Goal: Task Accomplishment & Management: Manage account settings

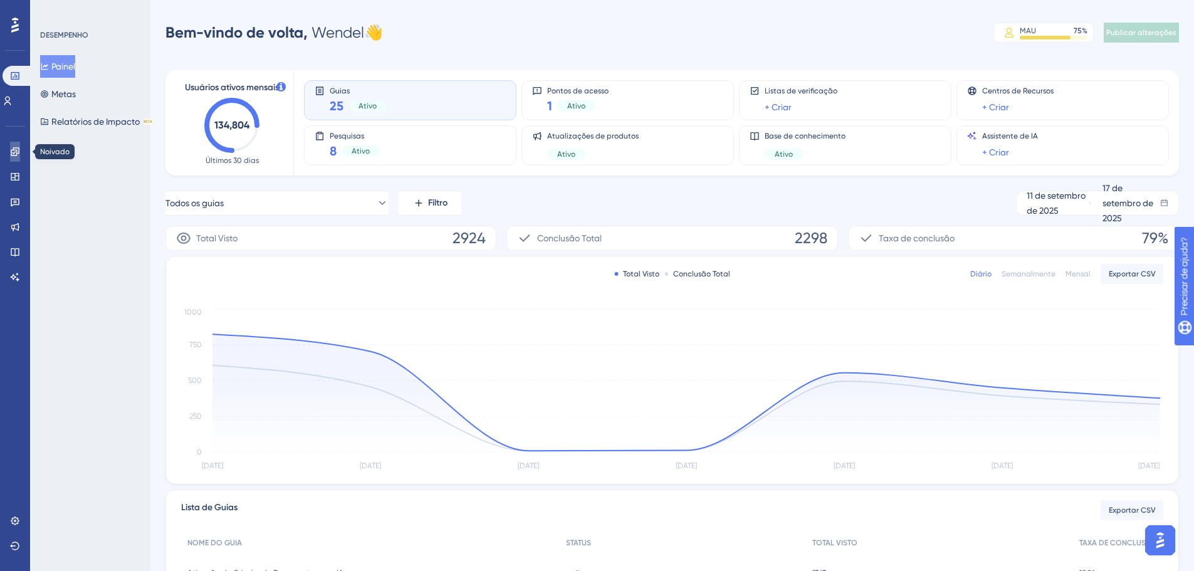
click at [20, 154] on link at bounding box center [15, 152] width 10 height 20
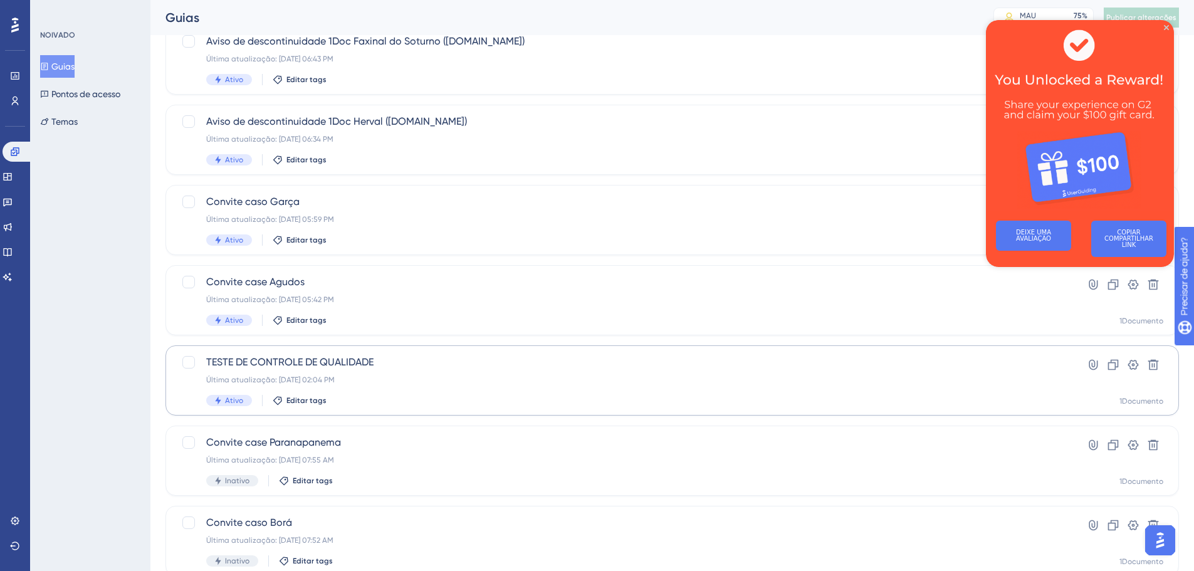
scroll to position [63, 0]
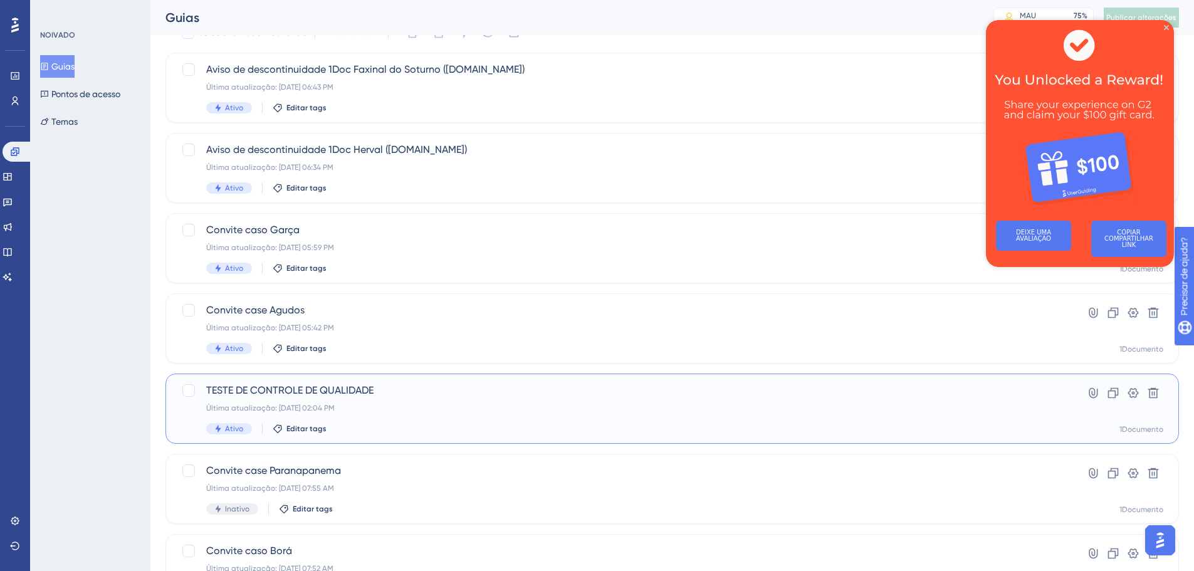
click at [275, 401] on div "TESTE DE CONTROLE DE QUALIDADE Última atualização: 16 de set. de 2025 02:04 PM …" at bounding box center [621, 408] width 831 height 51
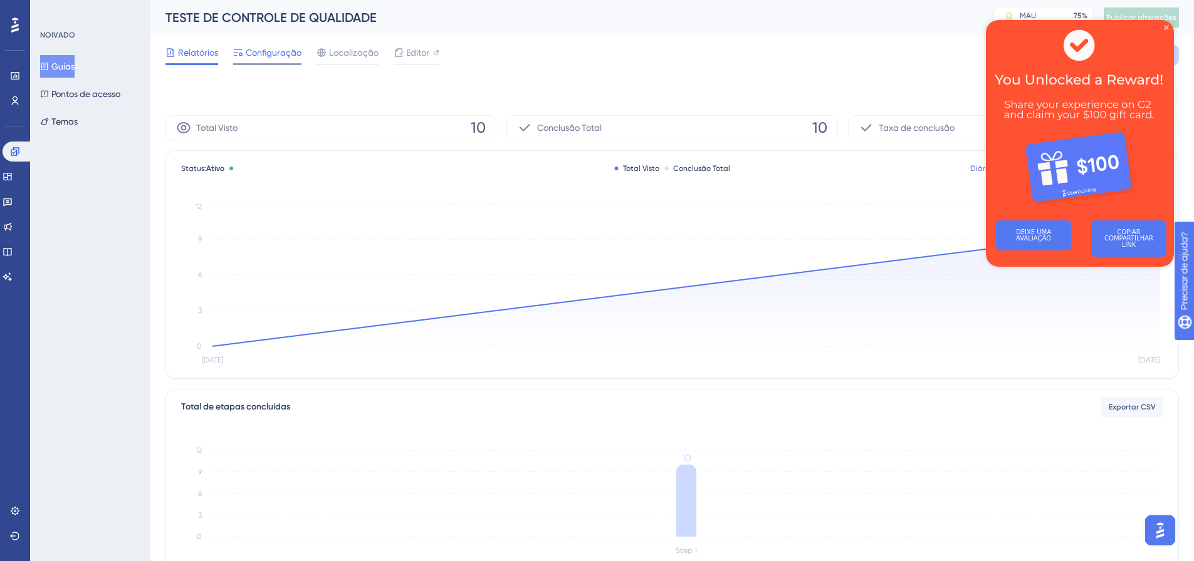
click at [283, 50] on font "Configuração" at bounding box center [274, 53] width 56 height 10
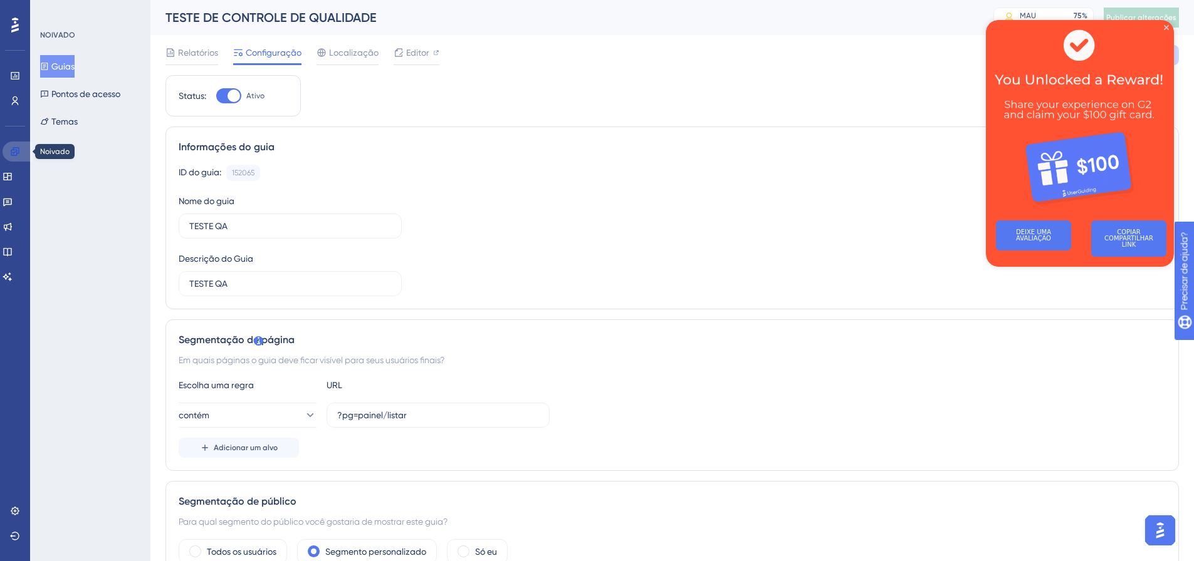
drag, startPoint x: 12, startPoint y: 149, endPoint x: 76, endPoint y: 175, distance: 69.5
click at [12, 149] on icon at bounding box center [15, 152] width 10 height 10
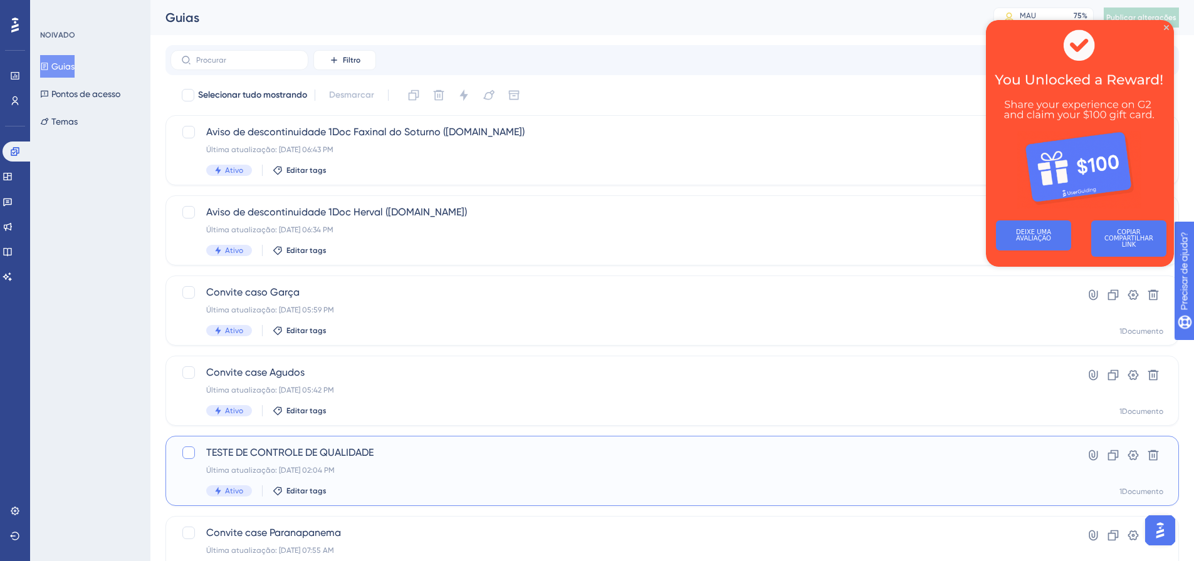
click at [182, 449] on div at bounding box center [188, 453] width 13 height 13
checkbox input "true"
click at [1117, 459] on icon at bounding box center [1113, 455] width 13 height 13
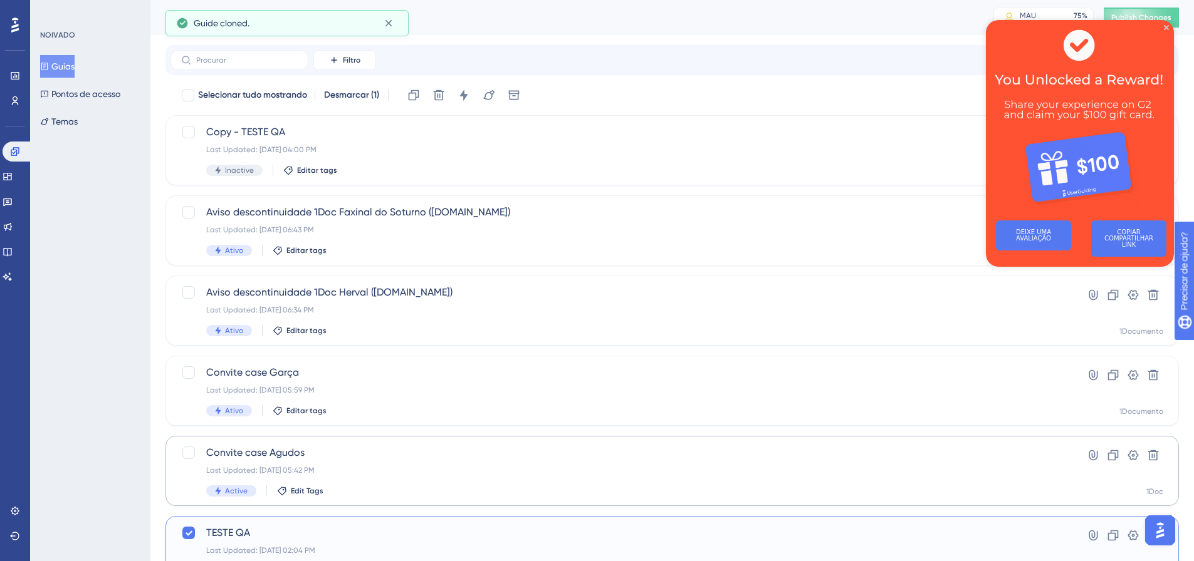
checkbox input "false"
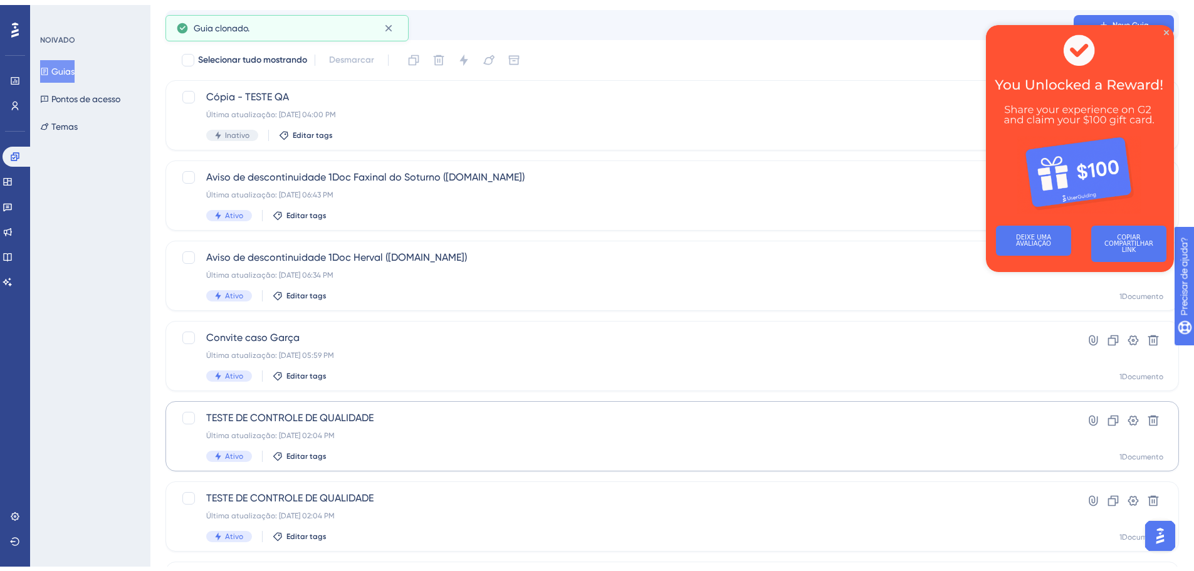
scroll to position [63, 0]
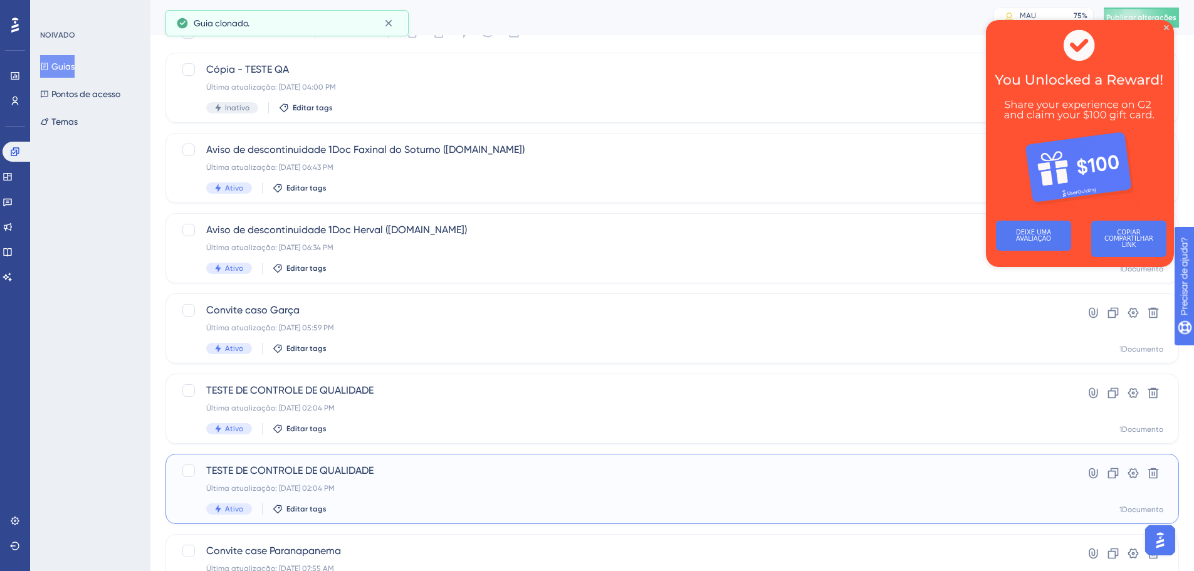
click at [282, 487] on font "Última atualização: 16 de set. de 2025 02:04 PM" at bounding box center [270, 488] width 128 height 9
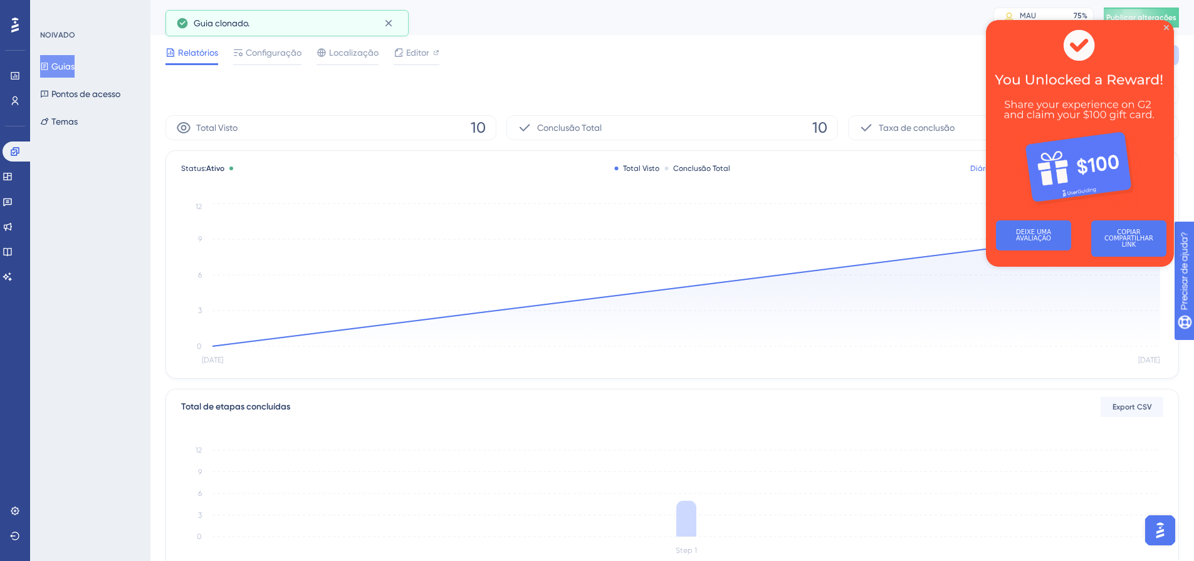
drag, startPoint x: 267, startPoint y: 60, endPoint x: 746, endPoint y: 68, distance: 478.8
click at [268, 60] on div "Configuração" at bounding box center [267, 55] width 68 height 20
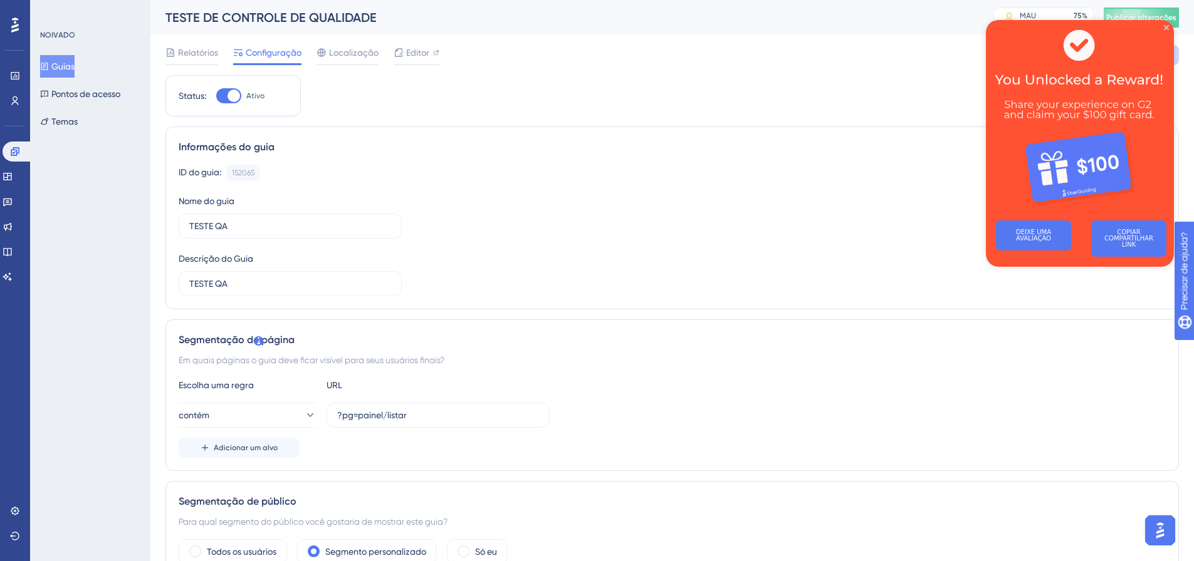
click at [1165, 23] on img at bounding box center [1080, 115] width 188 height 190
click at [230, 98] on div at bounding box center [233, 96] width 13 height 13
click at [216, 96] on input "Ativo" at bounding box center [216, 96] width 1 height 1
checkbox input "false"
click at [1166, 27] on icon "Fechar visualização" at bounding box center [1166, 27] width 5 height 5
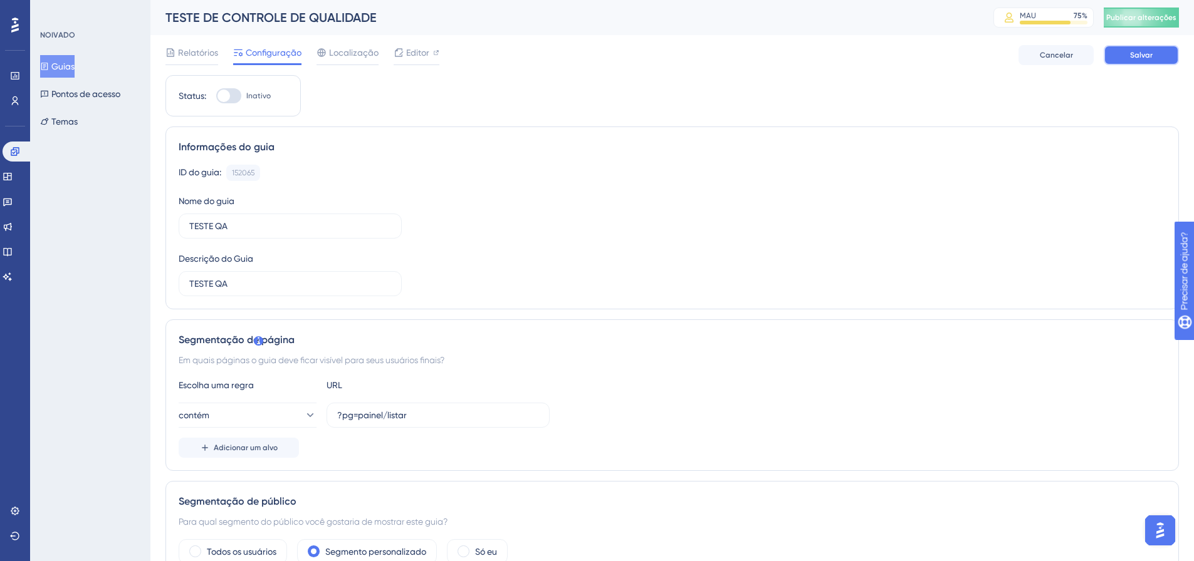
click at [1159, 51] on button "Salvar" at bounding box center [1140, 55] width 75 height 20
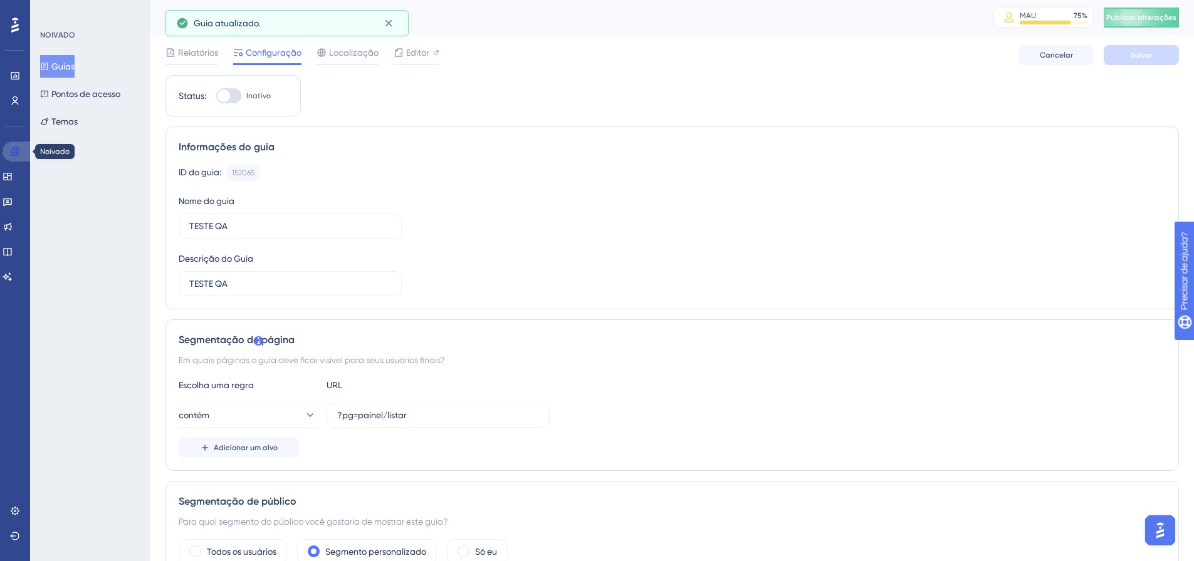
click at [12, 150] on icon at bounding box center [15, 151] width 8 height 8
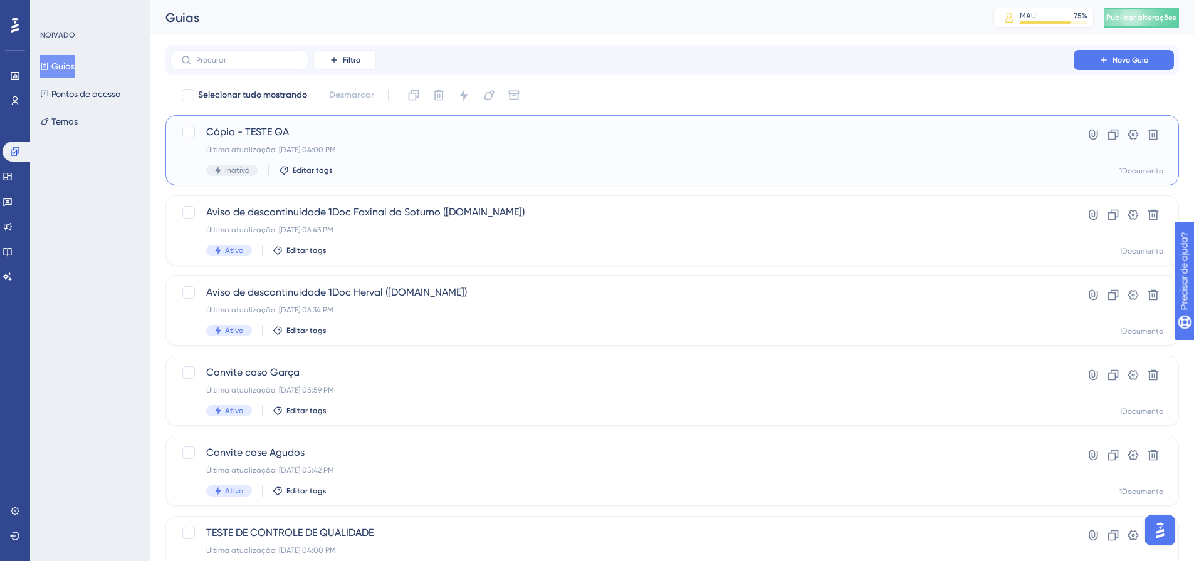
click at [305, 151] on font "Última atualização: [DATE] 04:00 PM" at bounding box center [271, 149] width 130 height 9
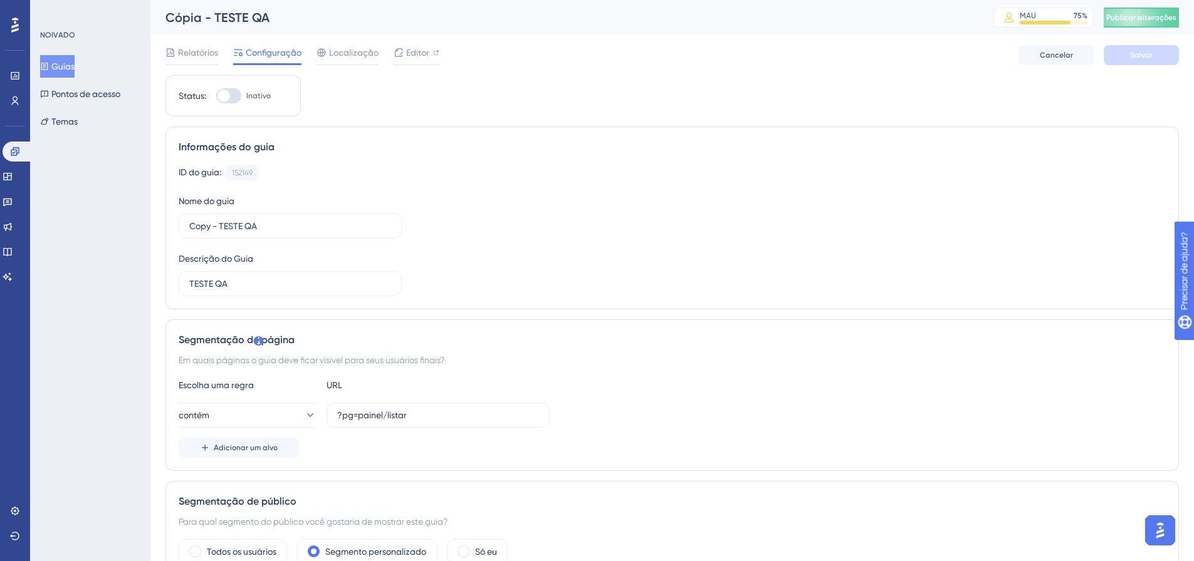
click at [224, 91] on div at bounding box center [223, 96] width 13 height 13
click at [216, 96] on input "Inativo" at bounding box center [216, 96] width 1 height 1
checkbox input "true"
click at [1149, 56] on font "Salvar" at bounding box center [1141, 55] width 23 height 9
click at [1125, 21] on font "Publicar alterações" at bounding box center [1141, 17] width 70 height 9
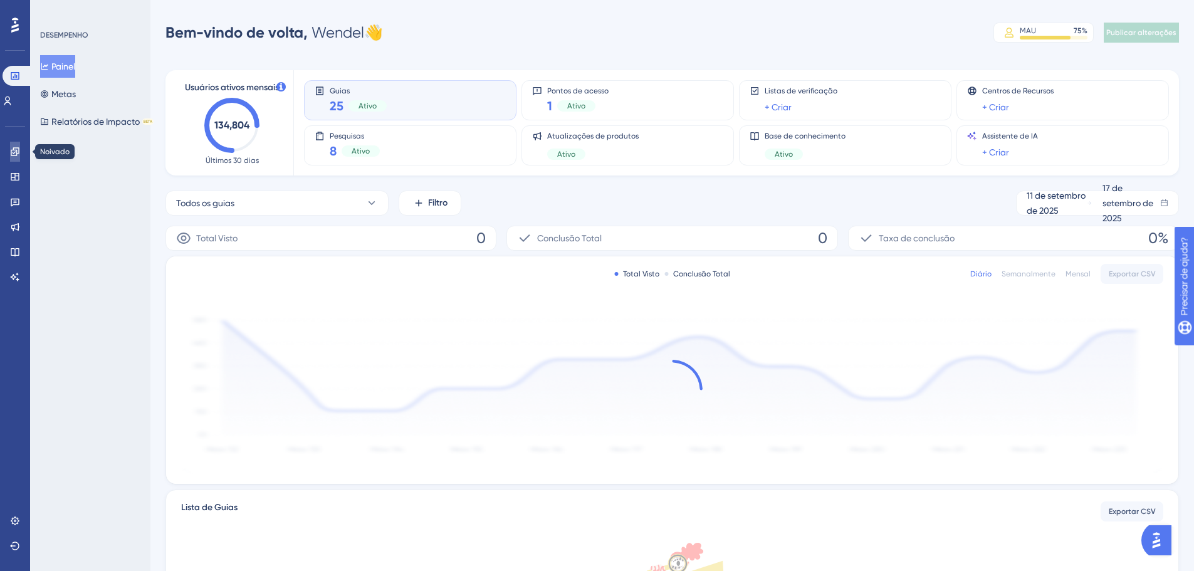
click at [20, 150] on link at bounding box center [15, 152] width 10 height 20
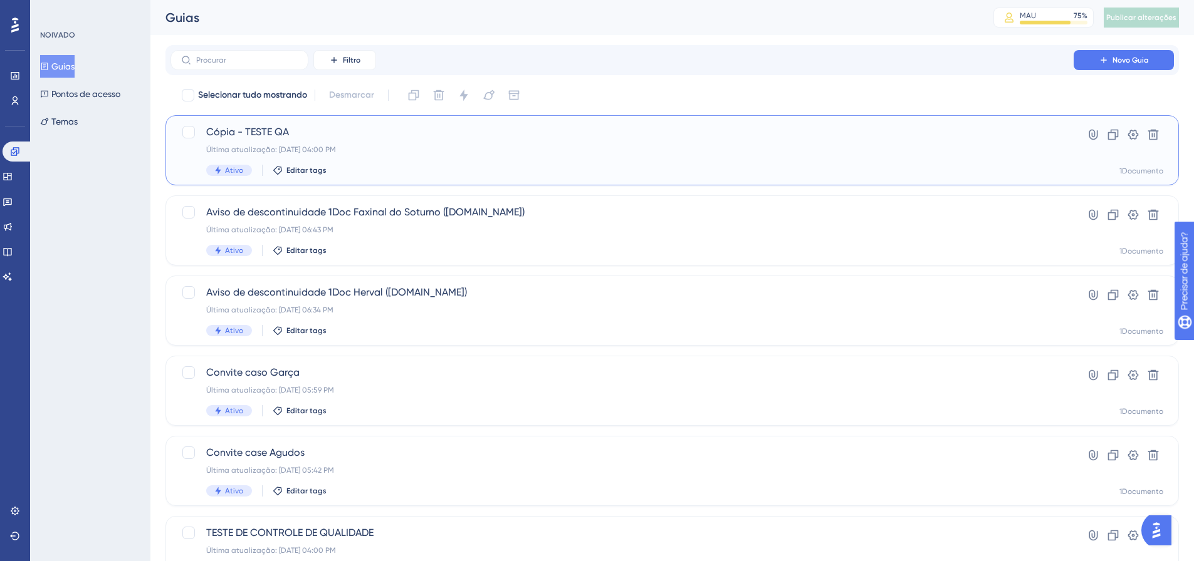
click at [227, 130] on font "Cópia - TESTE QA" at bounding box center [247, 132] width 83 height 12
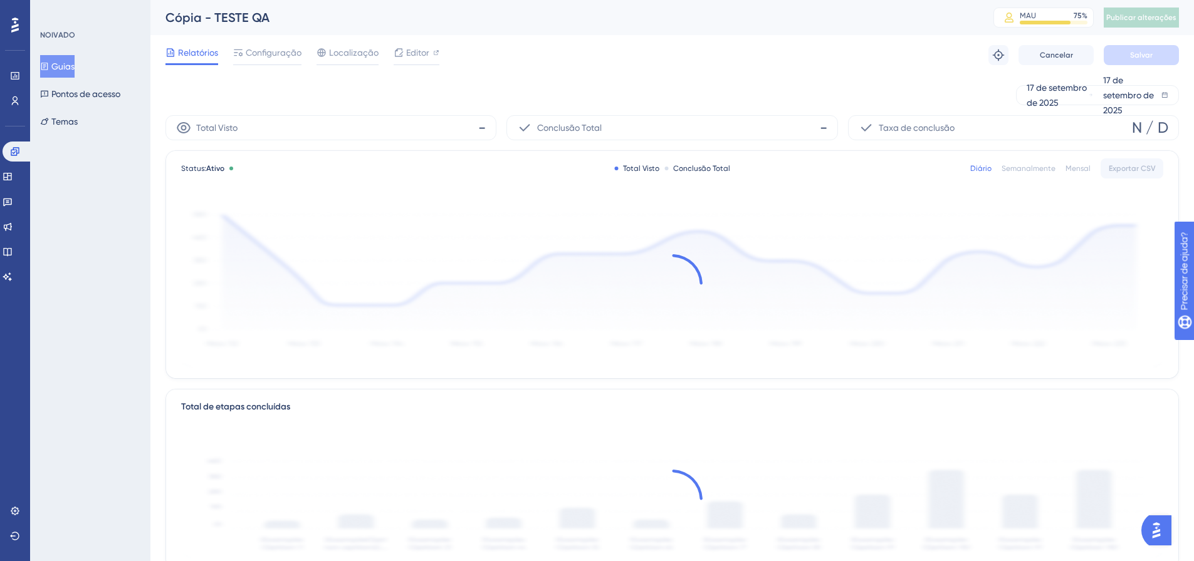
click at [419, 44] on div "Relatórios Configuração Localização Editor Solução de problemas Cancelar Salvar" at bounding box center [671, 55] width 1013 height 40
click at [419, 48] on font "Editor" at bounding box center [417, 53] width 23 height 10
